Goal: Task Accomplishment & Management: Manage account settings

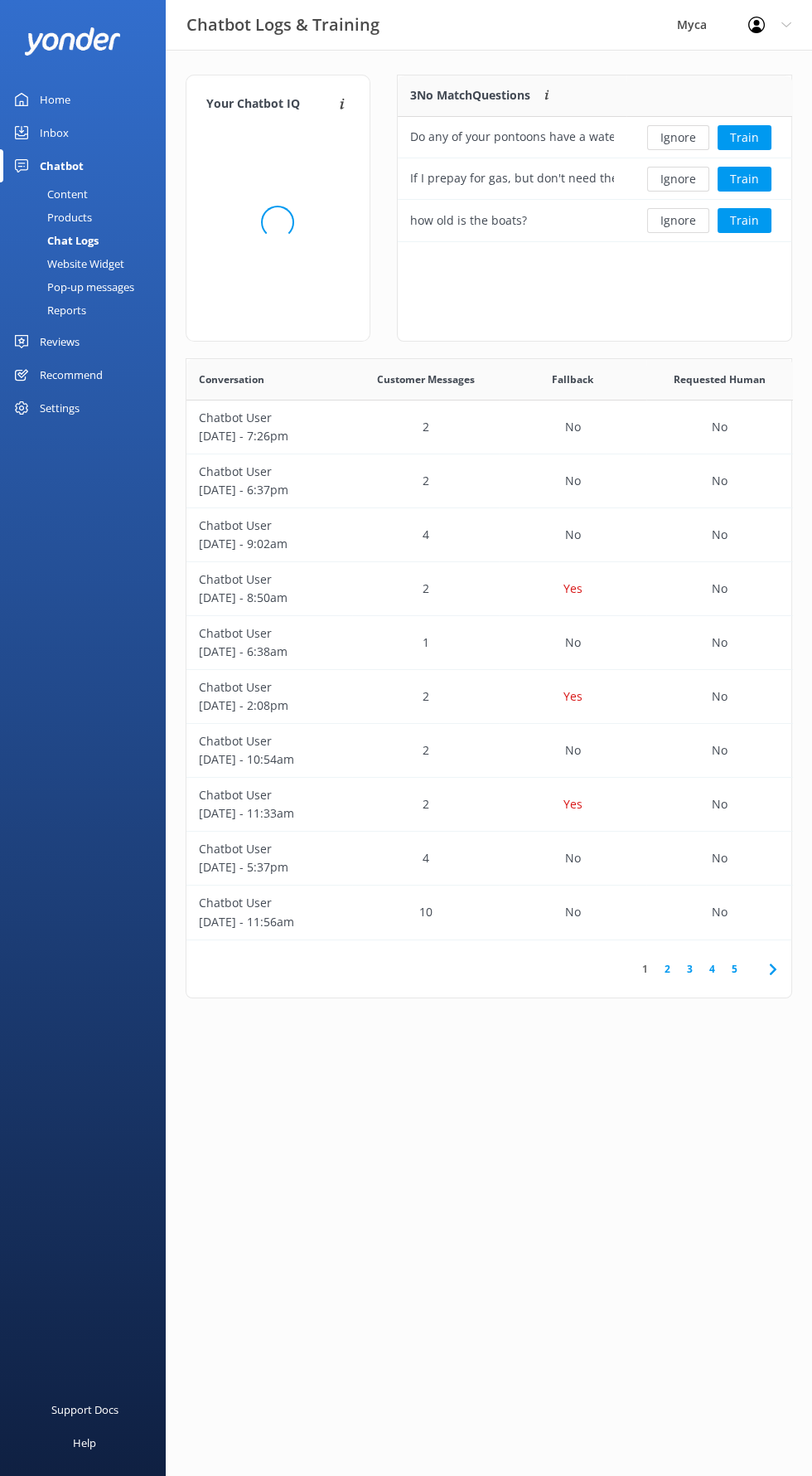
scroll to position [1, 1]
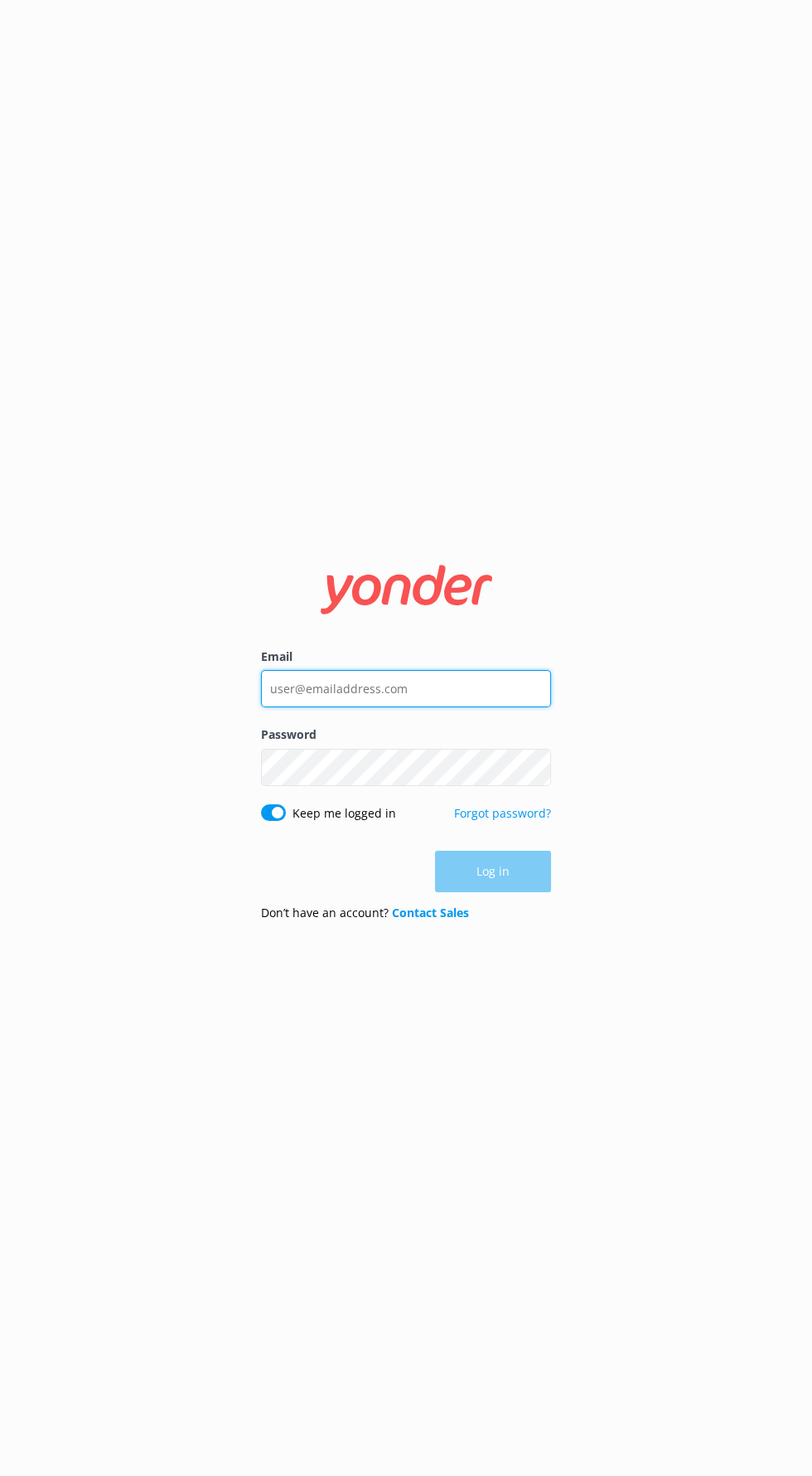
click at [496, 707] on input "Email" at bounding box center [406, 688] width 290 height 37
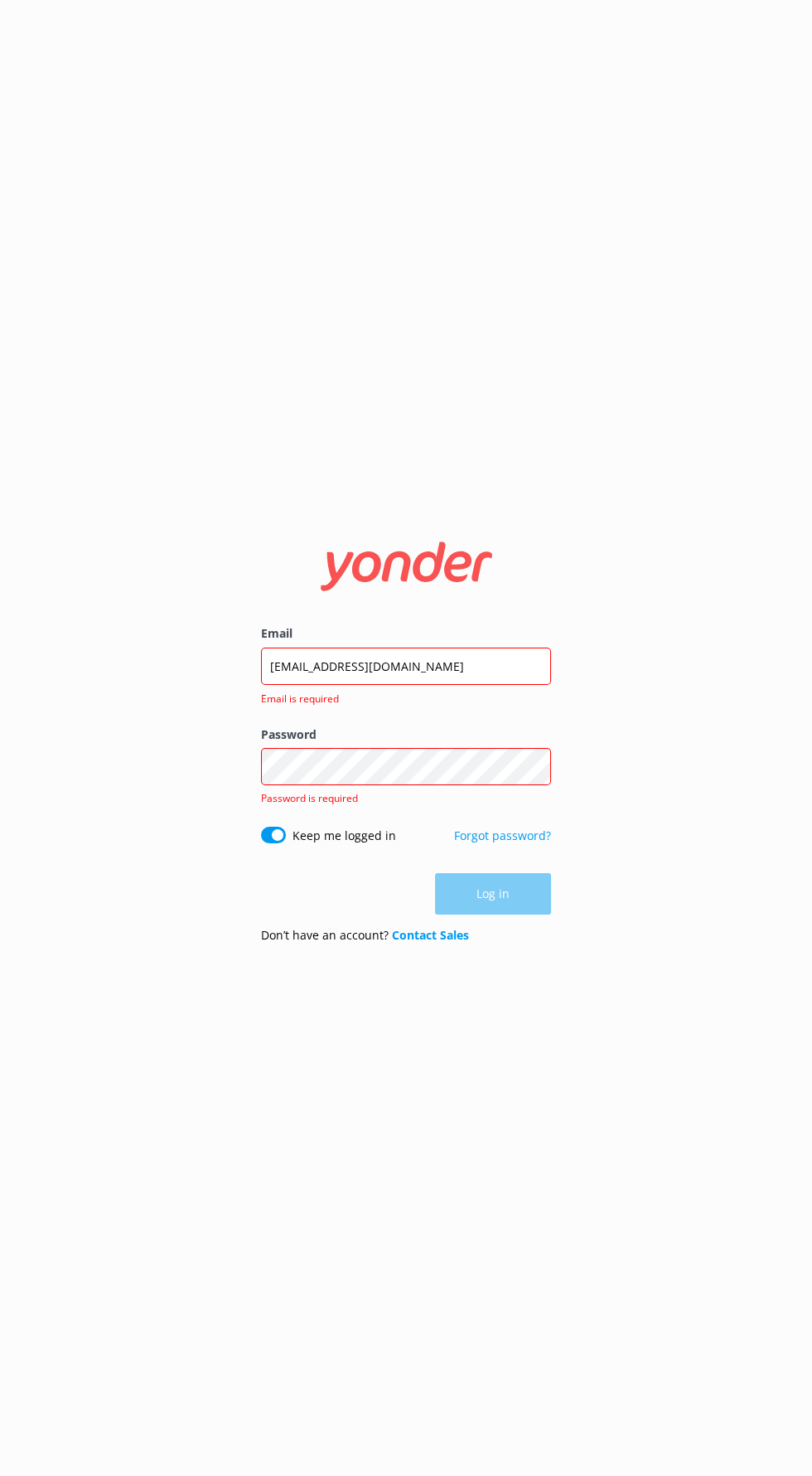
click button "Log in" at bounding box center [493, 893] width 116 height 41
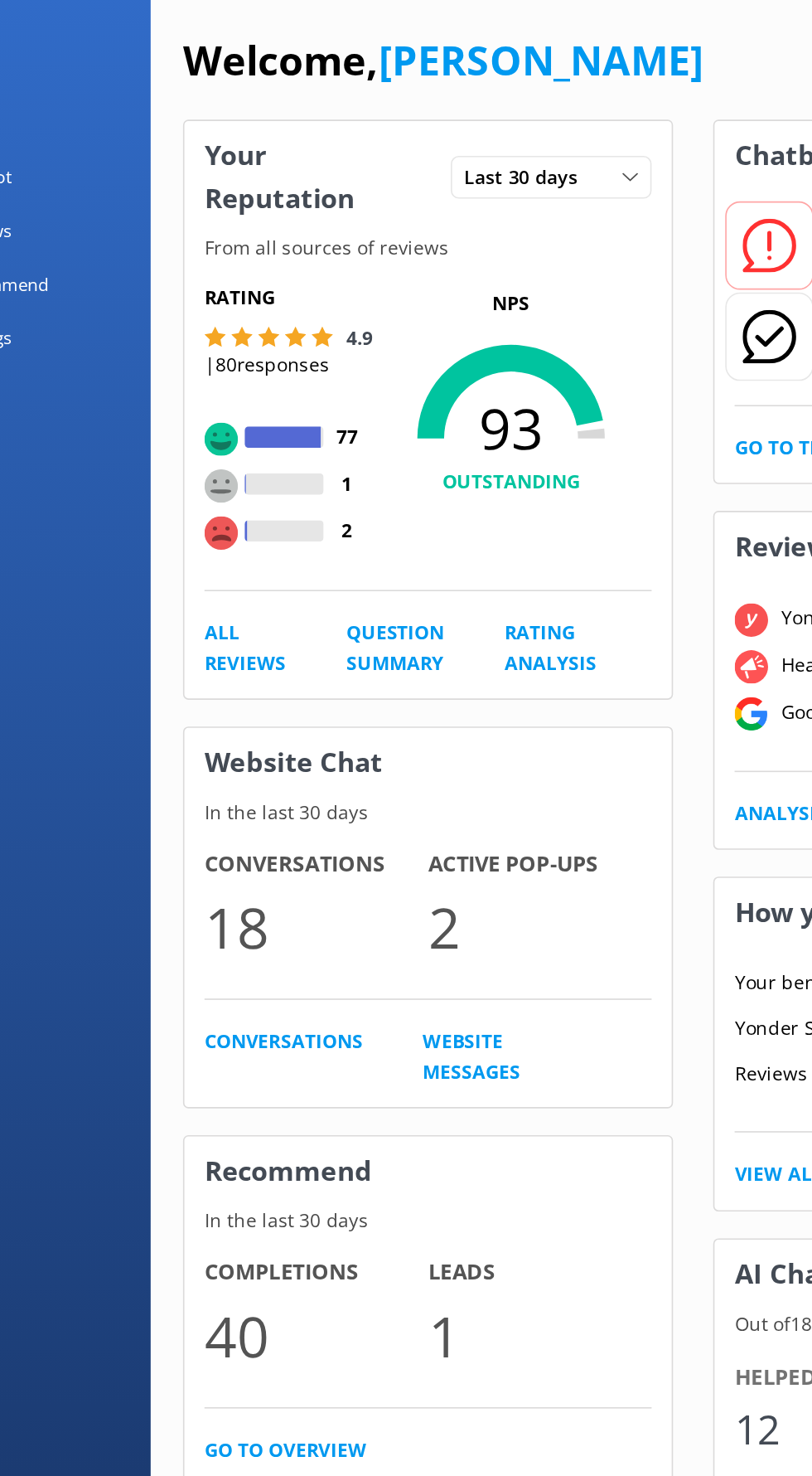
scroll to position [1, 0]
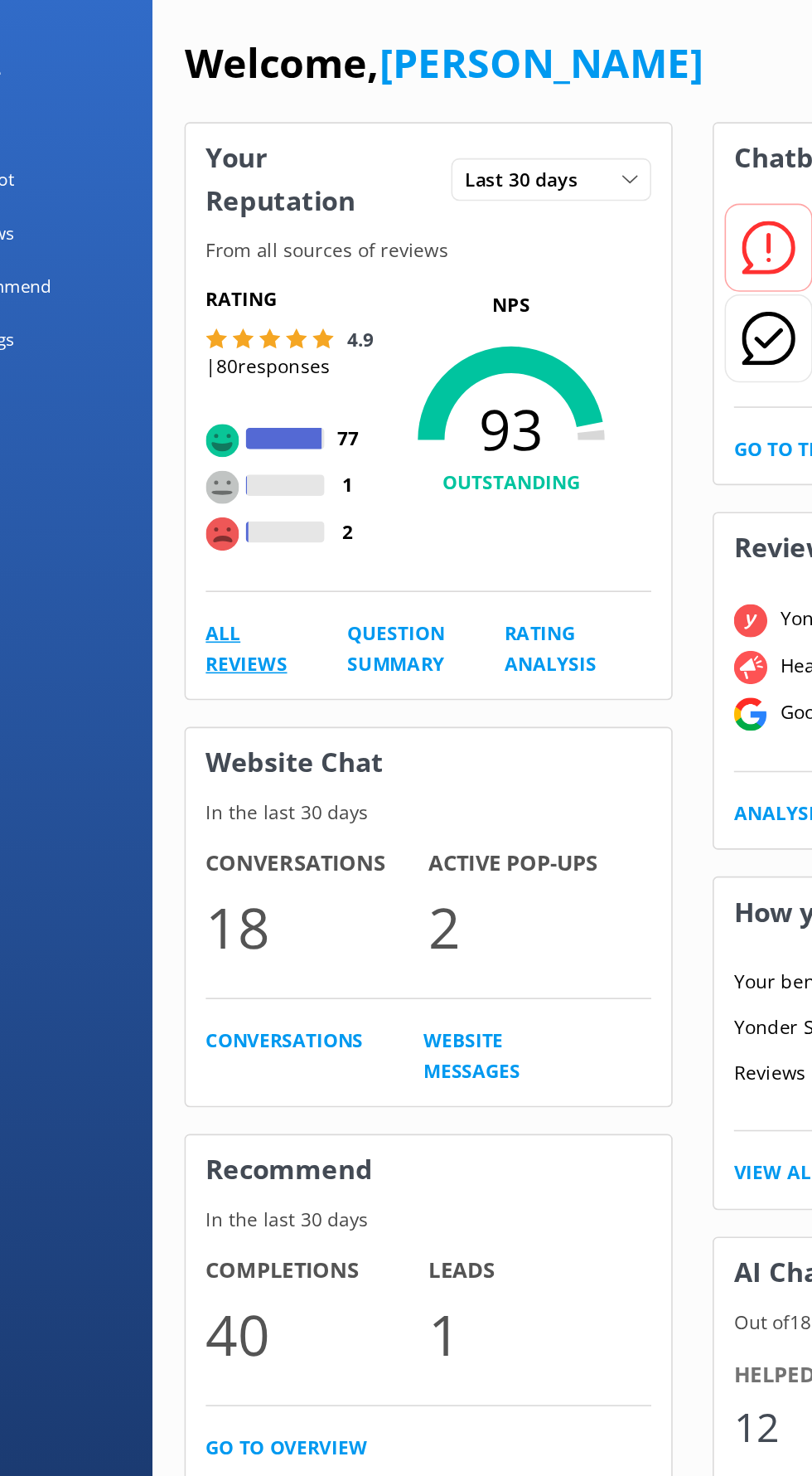
click at [221, 457] on link "All Reviews" at bounding box center [224, 457] width 50 height 37
